Goal: Information Seeking & Learning: Learn about a topic

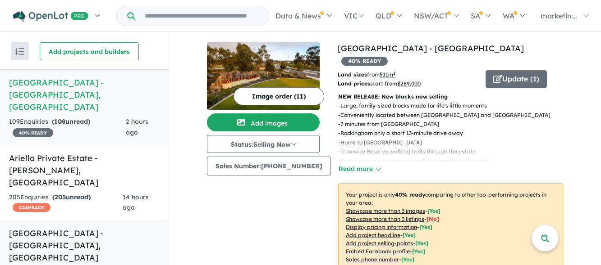
scroll to position [20, 0]
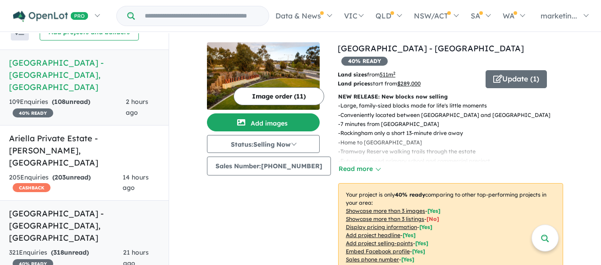
click at [89, 249] on strong "( 318 unread)" at bounding box center [70, 253] width 38 height 8
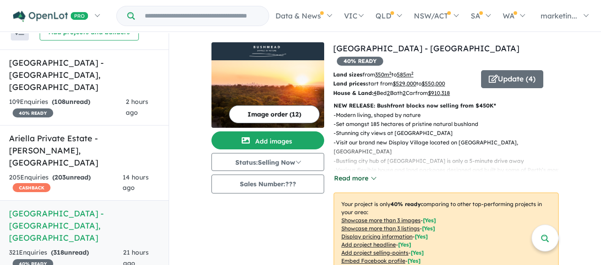
click at [365, 174] on button "Read more" at bounding box center [354, 179] width 42 height 10
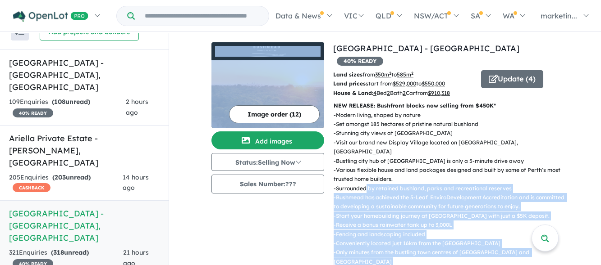
drag, startPoint x: 365, startPoint y: 169, endPoint x: 273, endPoint y: 229, distance: 109.4
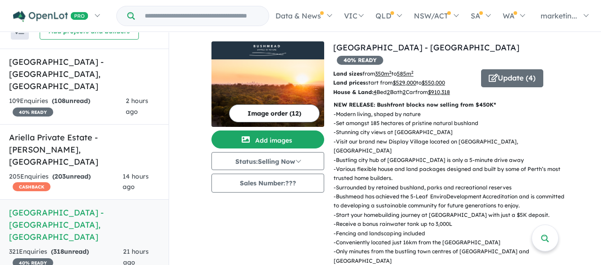
scroll to position [1, 0]
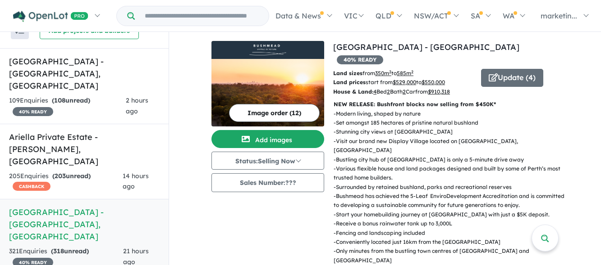
click at [404, 229] on p "- Fencing and landscaping included" at bounding box center [449, 233] width 232 height 9
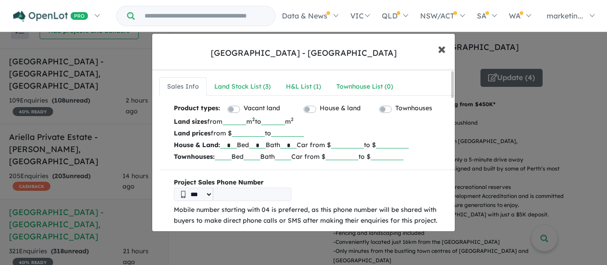
click at [439, 54] on span "×" at bounding box center [442, 48] width 8 height 19
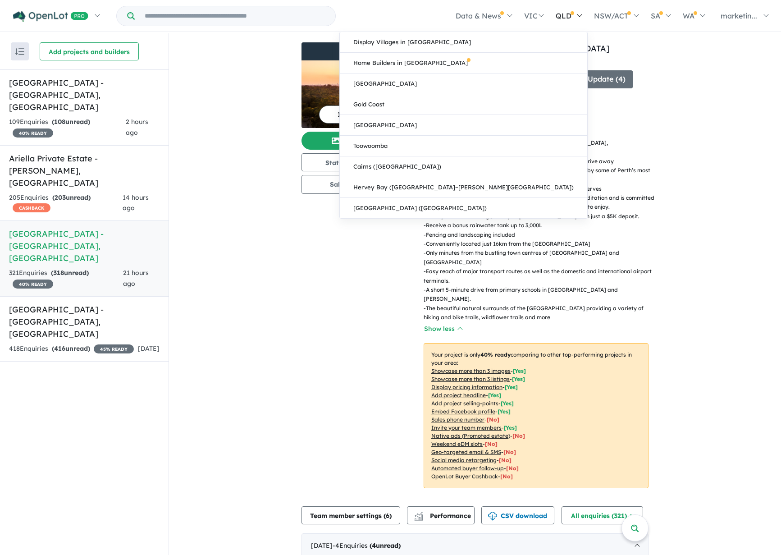
scroll to position [0, 0]
